Goal: Information Seeking & Learning: Learn about a topic

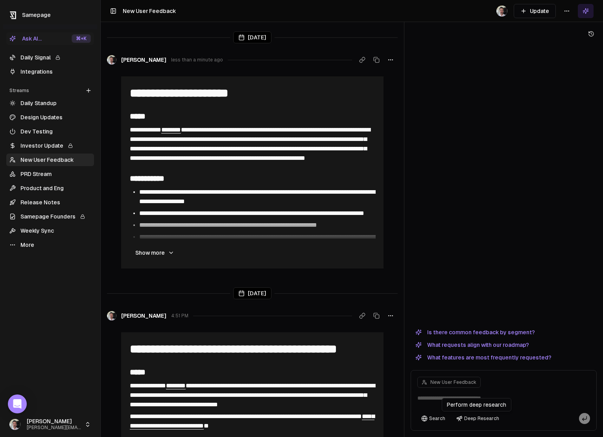
click at [487, 416] on button "Deep Research" at bounding box center [478, 418] width 51 height 11
click at [446, 397] on textarea at bounding box center [504, 400] width 182 height 25
click at [489, 329] on button "Is there common feedback by segment?" at bounding box center [475, 332] width 129 height 9
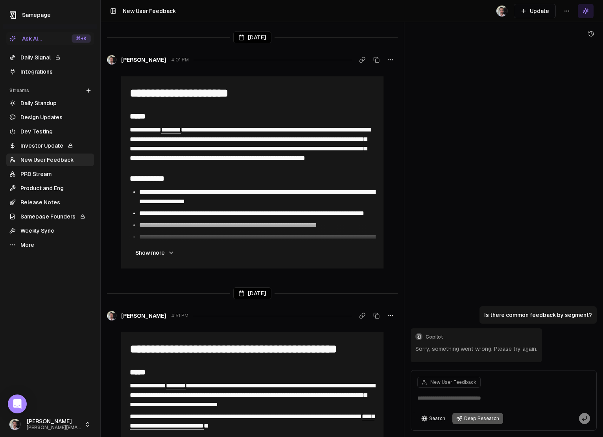
click at [44, 69] on link "Integrations" at bounding box center [50, 71] width 88 height 13
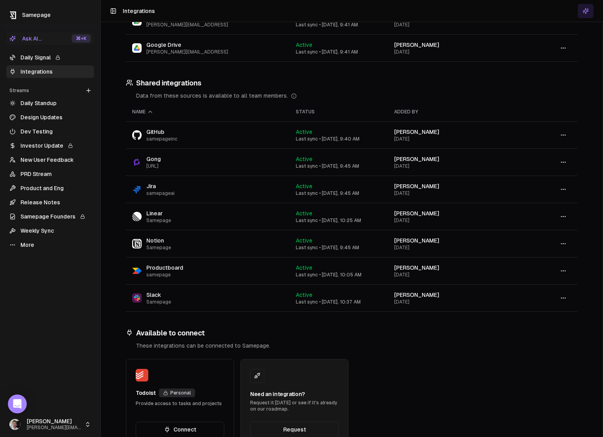
scroll to position [155, 0]
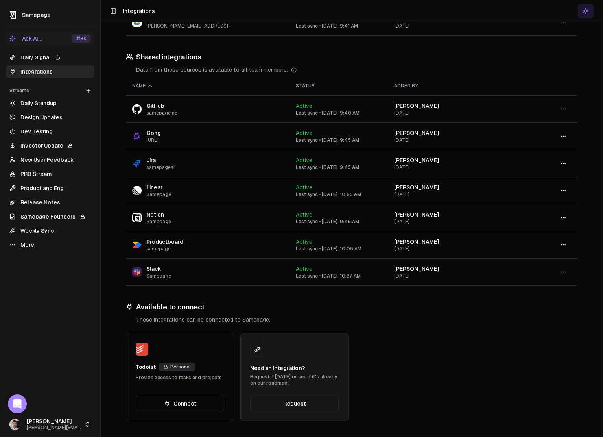
click at [562, 218] on circle "button" at bounding box center [562, 217] width 0 height 0
click at [566, 233] on div "Sync" at bounding box center [563, 234] width 46 height 13
click at [564, 270] on icon "button" at bounding box center [564, 272] width 6 height 6
click at [564, 303] on div "Sync" at bounding box center [563, 301] width 46 height 13
click at [564, 108] on icon "button" at bounding box center [564, 109] width 6 height 6
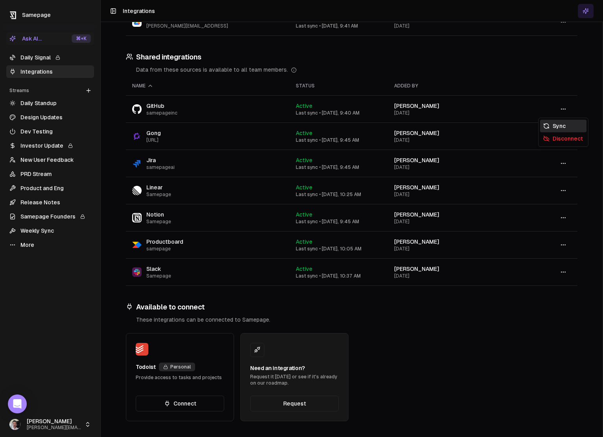
click at [563, 122] on div "Sync" at bounding box center [563, 126] width 46 height 13
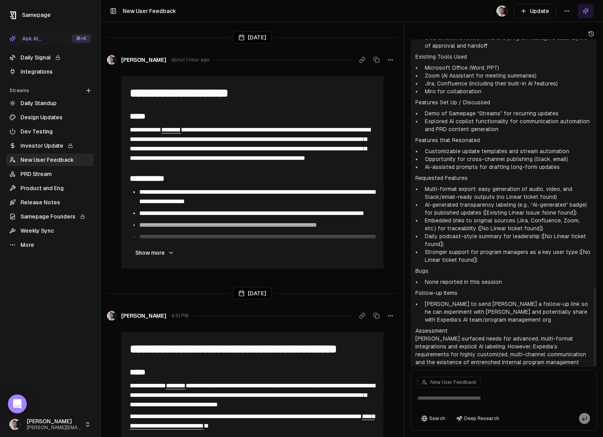
scroll to position [1024, 0]
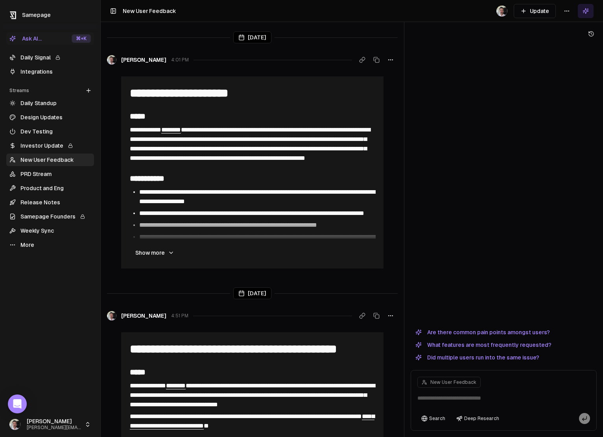
click at [516, 333] on button "Are there common pain points amongst users?" at bounding box center [483, 332] width 144 height 9
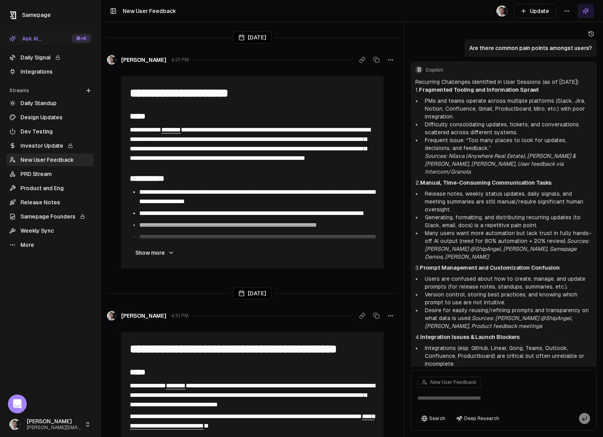
scroll to position [447, 0]
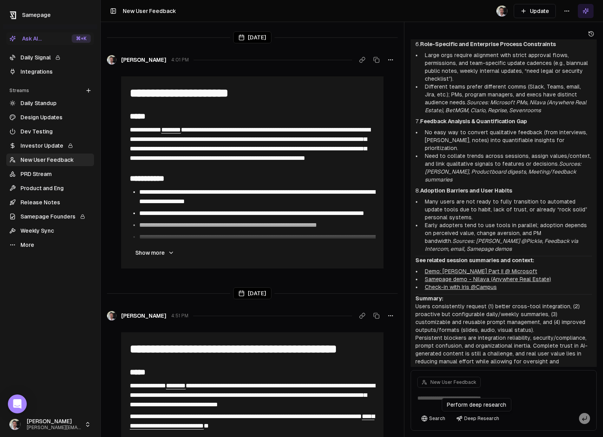
click at [484, 419] on button "Deep Research" at bounding box center [478, 418] width 51 height 11
click at [509, 398] on textarea at bounding box center [504, 400] width 182 height 25
type textarea "**********"
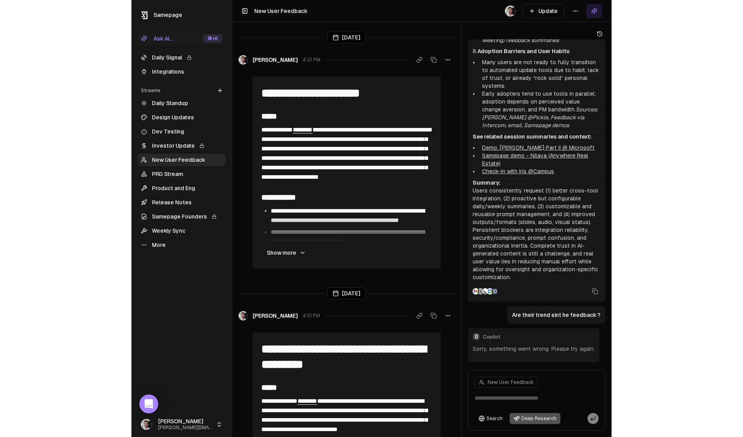
scroll to position [398, 0]
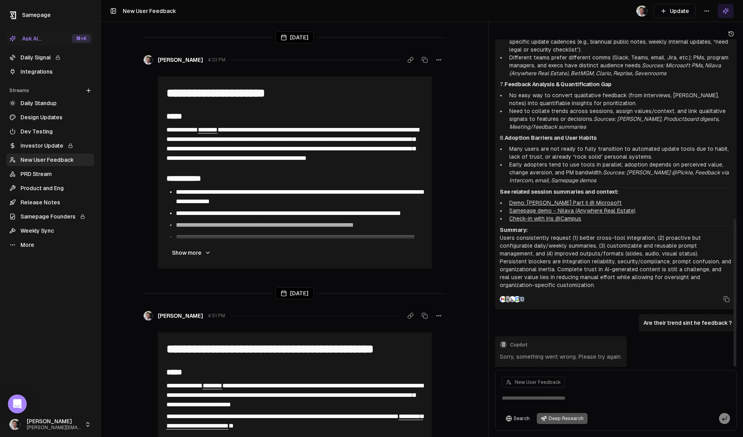
drag, startPoint x: 671, startPoint y: 385, endPoint x: 566, endPoint y: 391, distance: 104.5
click at [603, 386] on div "New User Feedback" at bounding box center [616, 380] width 238 height 16
click at [581, 399] on textarea at bounding box center [616, 400] width 238 height 25
click at [529, 396] on textarea at bounding box center [616, 400] width 238 height 25
click at [523, 399] on textarea at bounding box center [616, 400] width 238 height 25
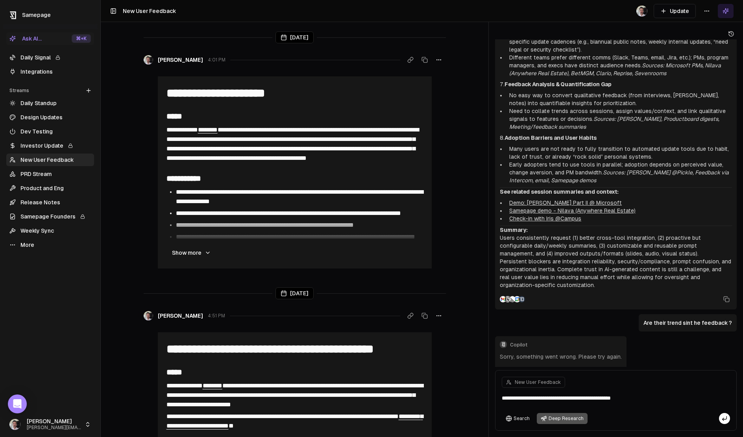
type textarea "**********"
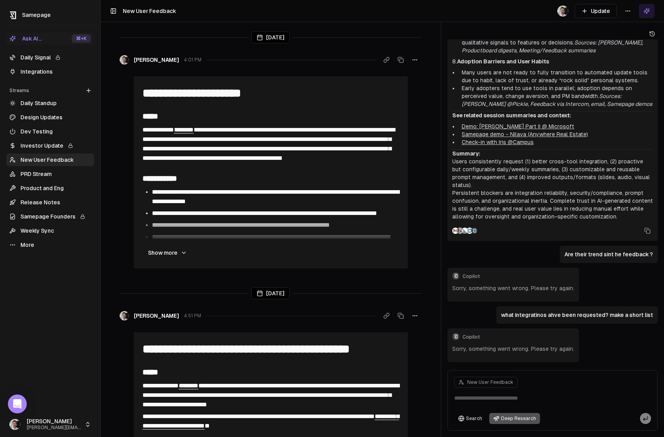
scroll to position [490, 0]
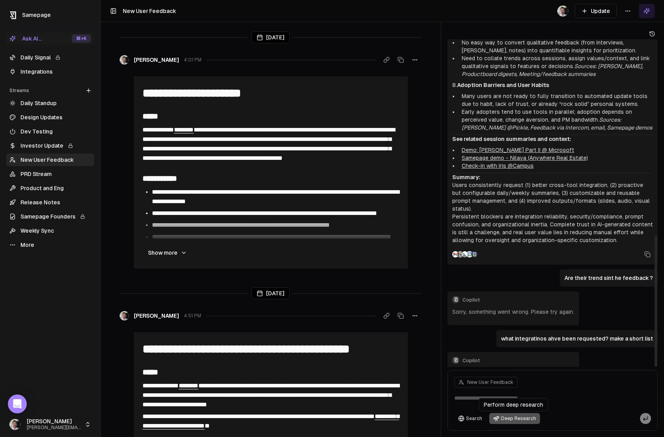
click at [507, 420] on button "Deep Research" at bounding box center [514, 418] width 51 height 11
click at [516, 421] on button "Deep Research" at bounding box center [514, 418] width 51 height 11
click at [508, 411] on div "Perform deep research Perform deep research" at bounding box center [514, 404] width 70 height 13
click at [37, 66] on link "Integrations" at bounding box center [50, 71] width 88 height 13
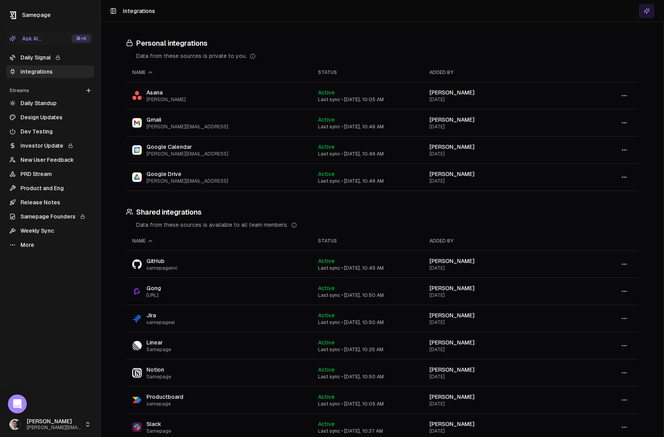
click at [40, 105] on link "Daily Standup" at bounding box center [50, 103] width 88 height 13
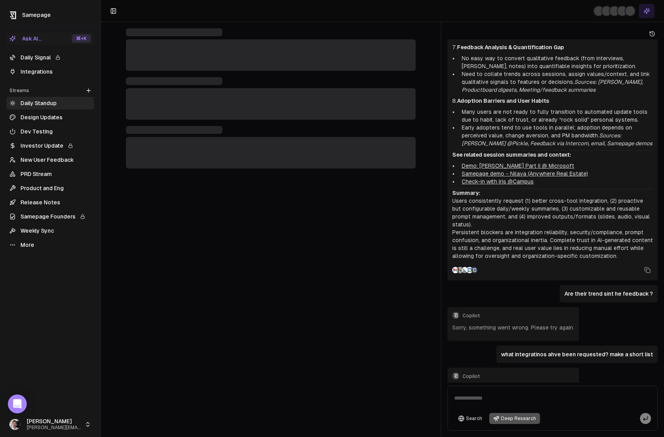
scroll to position [490, 0]
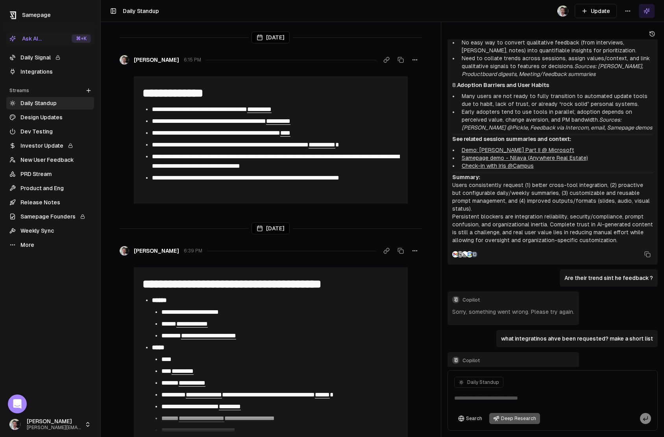
click at [35, 58] on link "Daily Signal" at bounding box center [50, 57] width 88 height 13
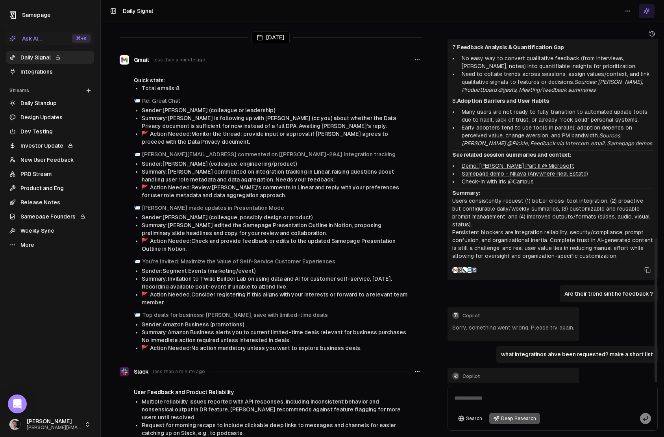
click at [506, 192] on p "Summary: Users consistently request (1) better cross-tool integration, (2) proa…" at bounding box center [552, 224] width 201 height 71
click at [44, 120] on link "Design Updates" at bounding box center [50, 117] width 88 height 13
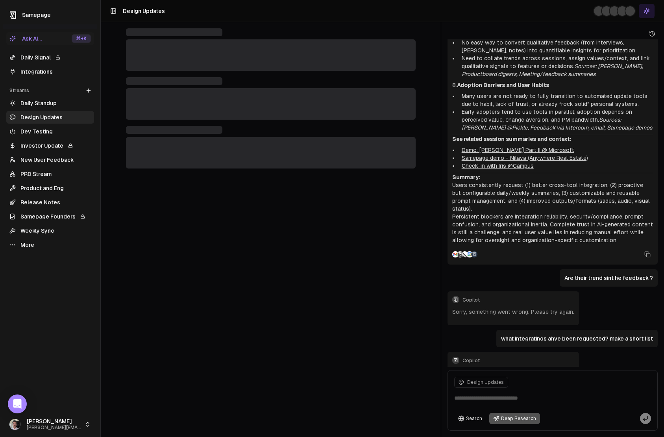
click at [47, 163] on link "New User Feedback" at bounding box center [50, 160] width 88 height 13
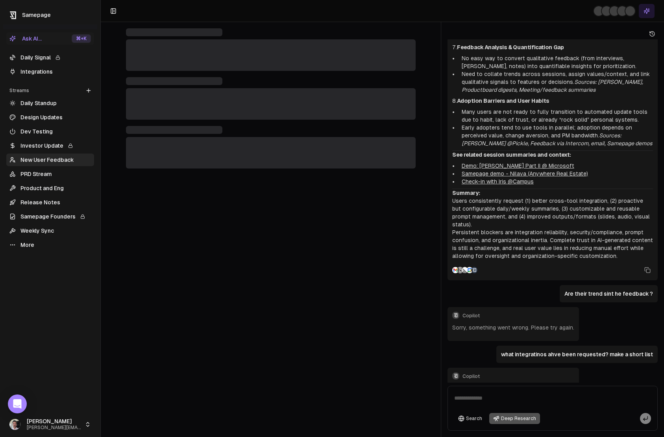
scroll to position [490, 0]
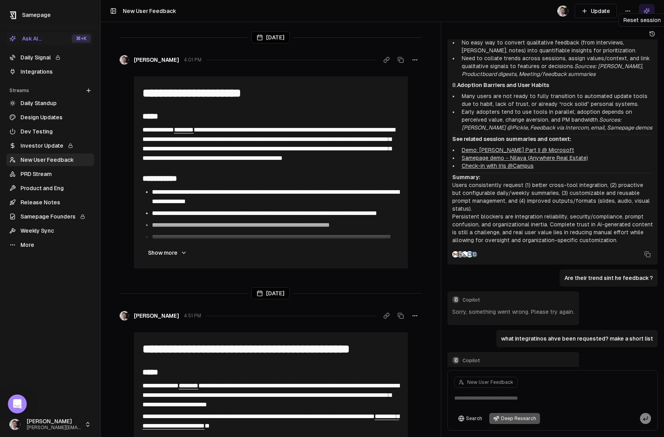
click at [603, 33] on icon at bounding box center [652, 34] width 6 height 6
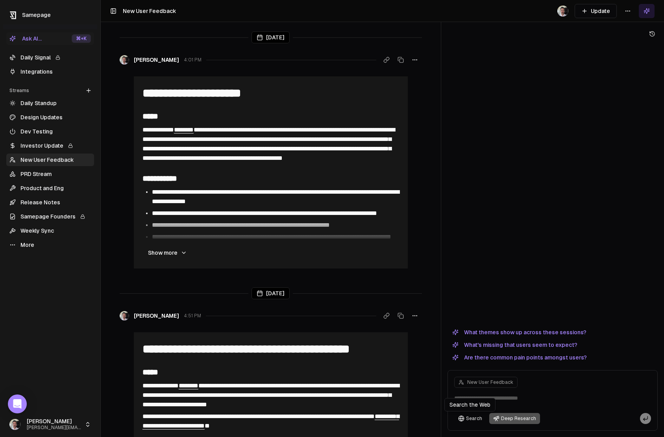
drag, startPoint x: 524, startPoint y: 415, endPoint x: 530, endPoint y: 413, distance: 6.4
click at [524, 415] on button "Deep Research" at bounding box center [514, 418] width 51 height 11
click at [537, 330] on button "What themes show up across these sessions?" at bounding box center [520, 332] width 144 height 9
